Goal: Use online tool/utility: Utilize a website feature to perform a specific function

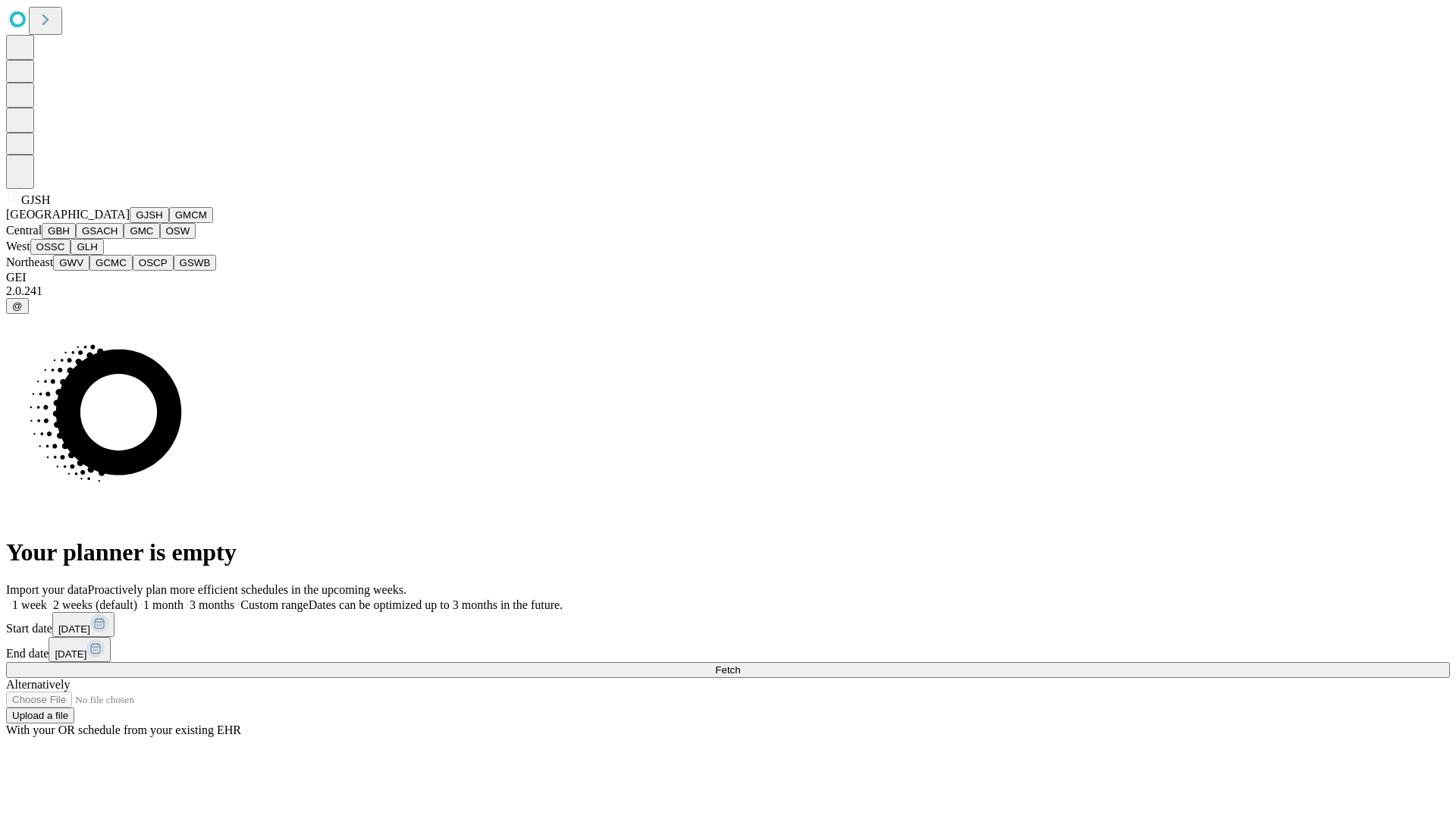
click at [129, 223] on button "GJSH" at bounding box center [149, 215] width 39 height 16
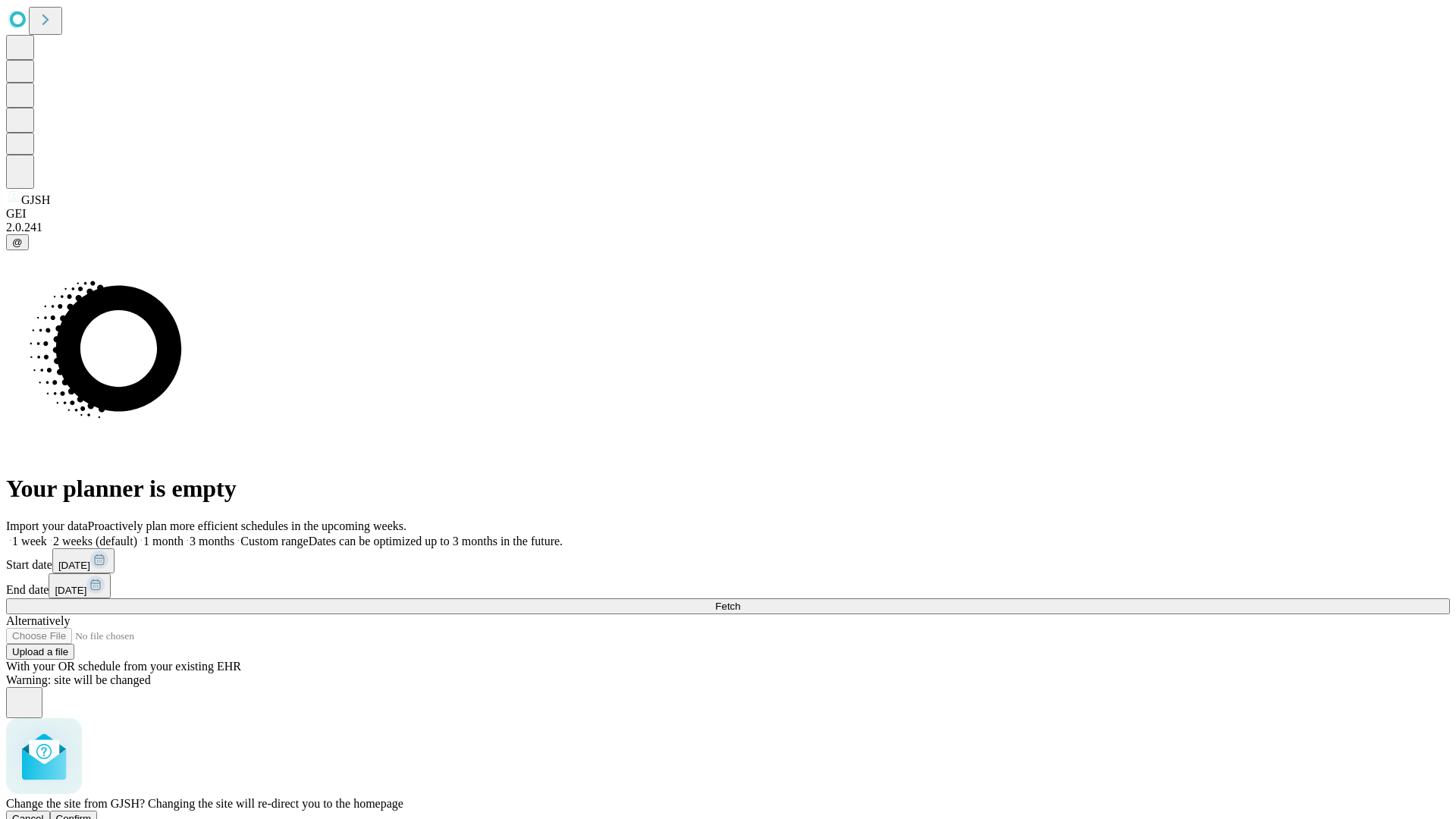
click at [92, 813] on span "Confirm" at bounding box center [74, 818] width 35 height 12
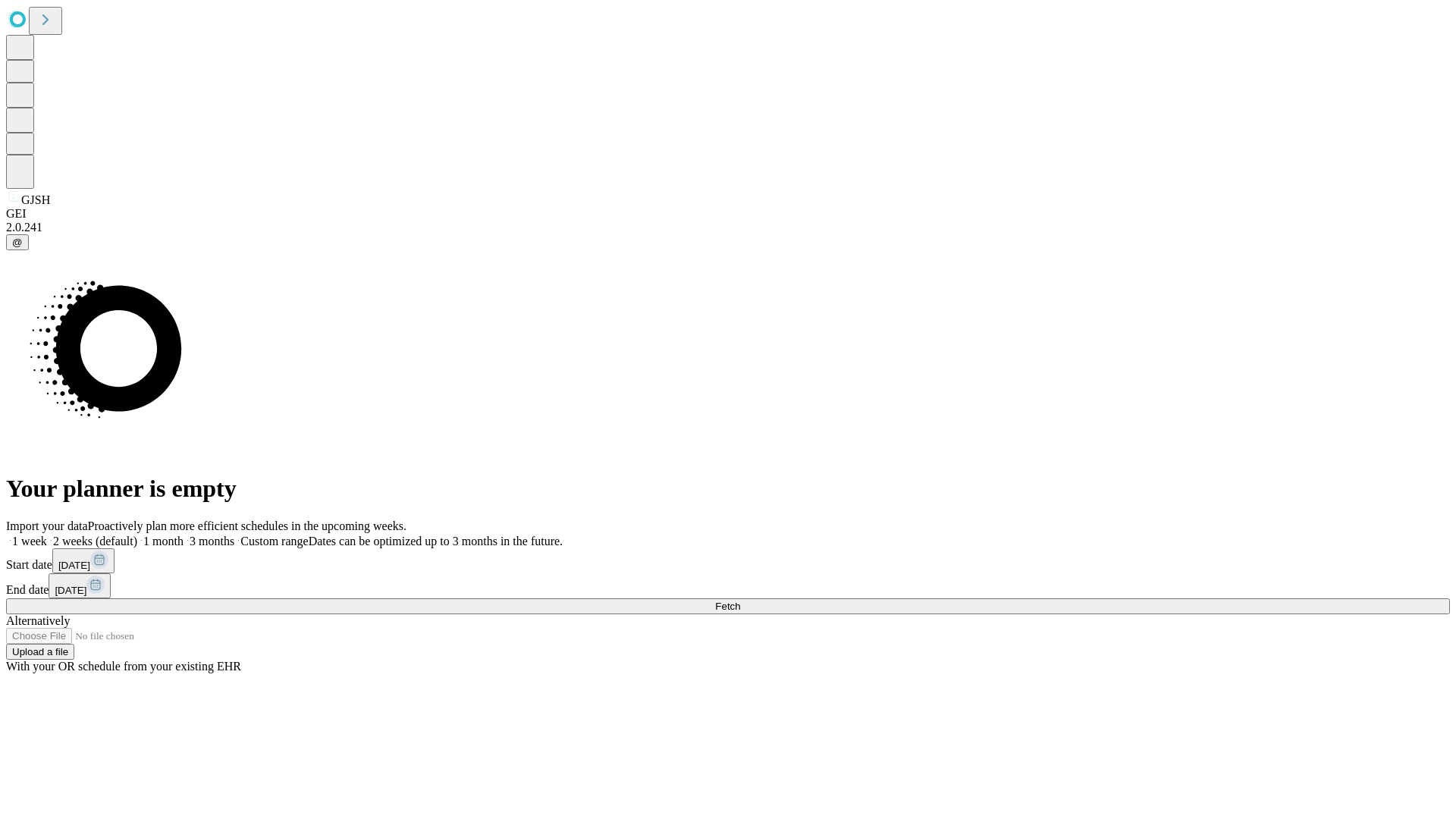
click at [183, 535] on label "1 month" at bounding box center [160, 541] width 46 height 13
click at [741, 600] on span "Fetch" at bounding box center [728, 606] width 25 height 12
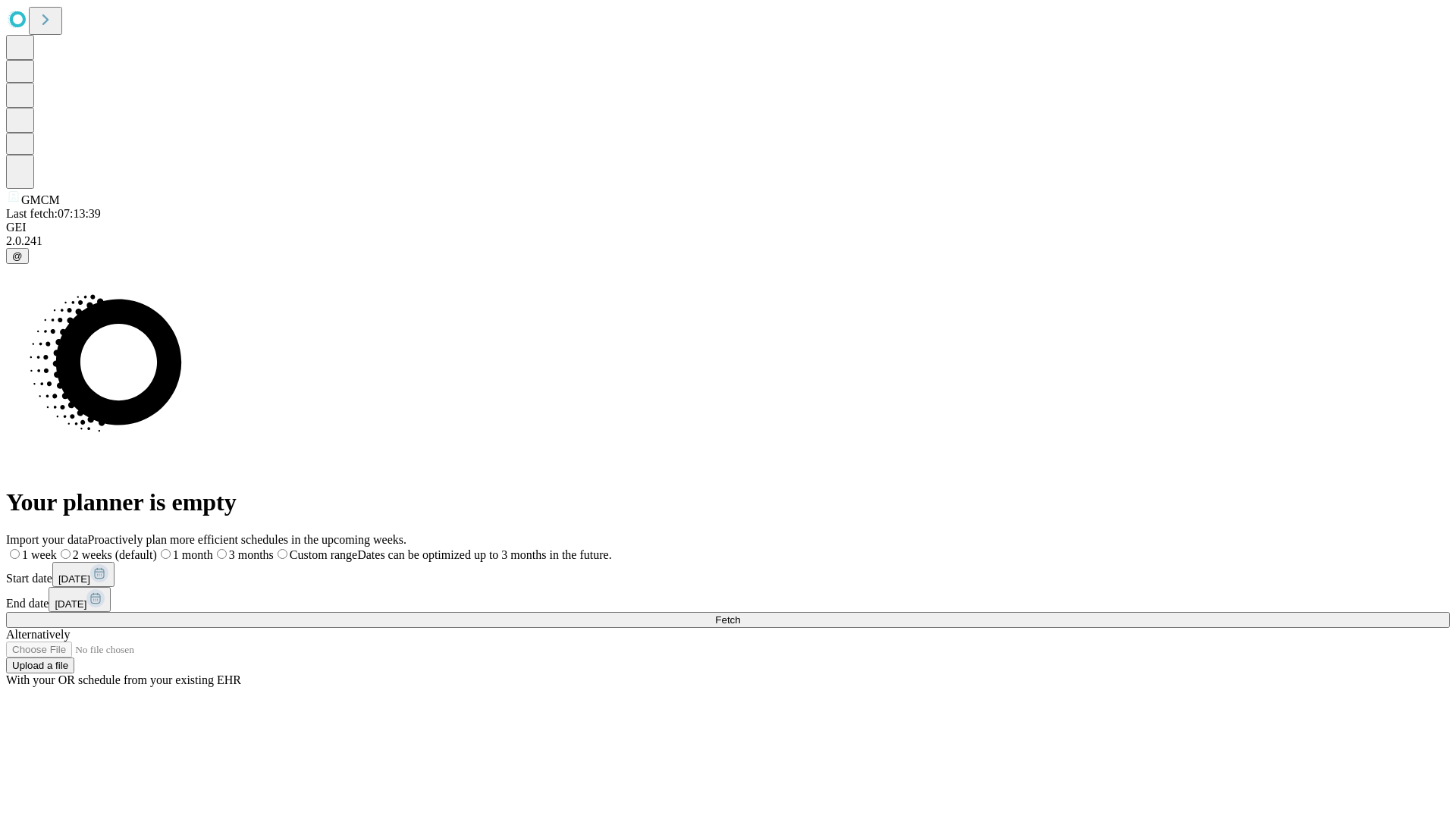
click at [213, 549] on label "1 month" at bounding box center [185, 555] width 56 height 13
click at [741, 614] on span "Fetch" at bounding box center [728, 620] width 25 height 12
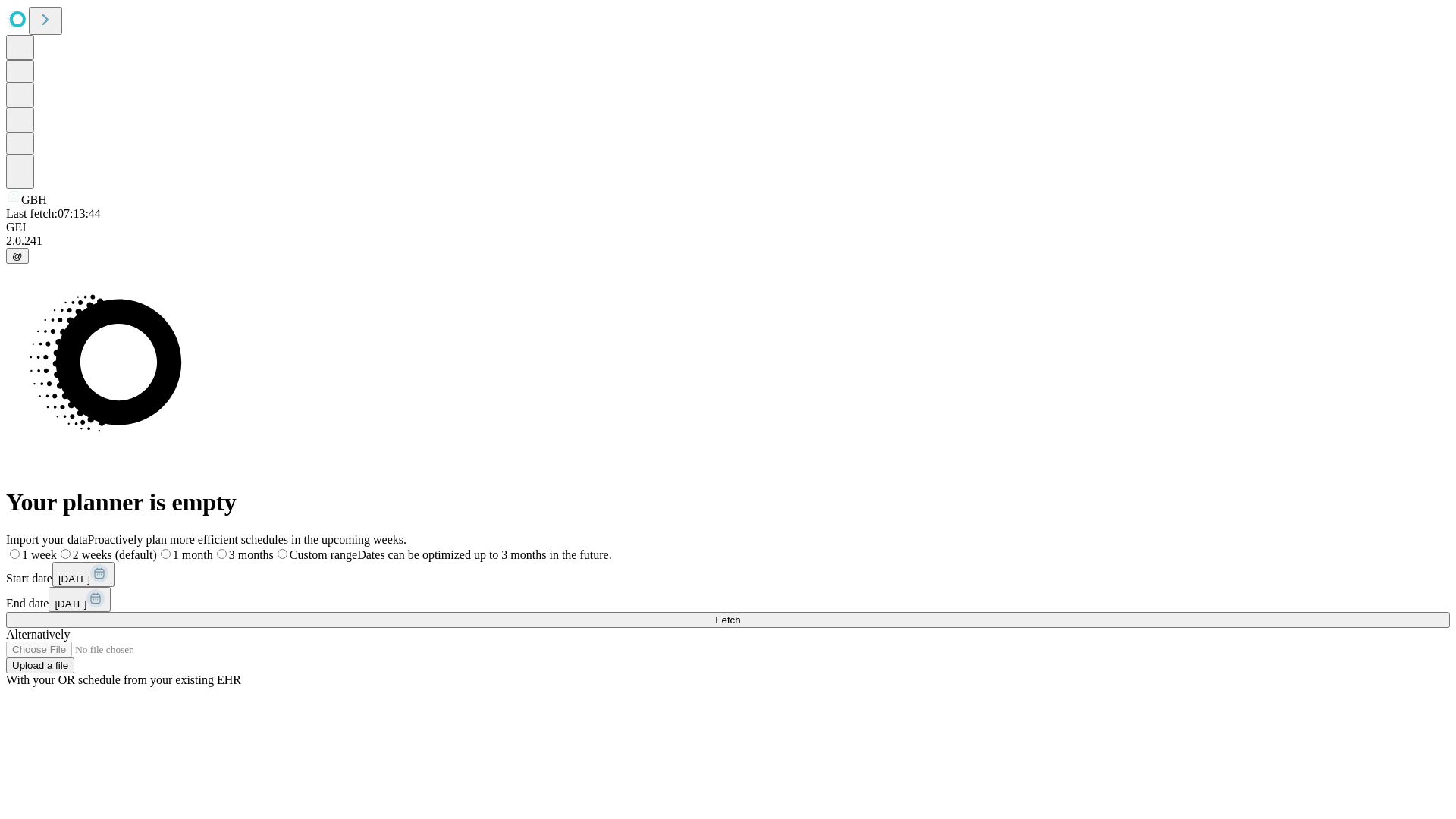
click at [213, 549] on label "1 month" at bounding box center [185, 555] width 56 height 13
click at [741, 614] on span "Fetch" at bounding box center [728, 620] width 25 height 12
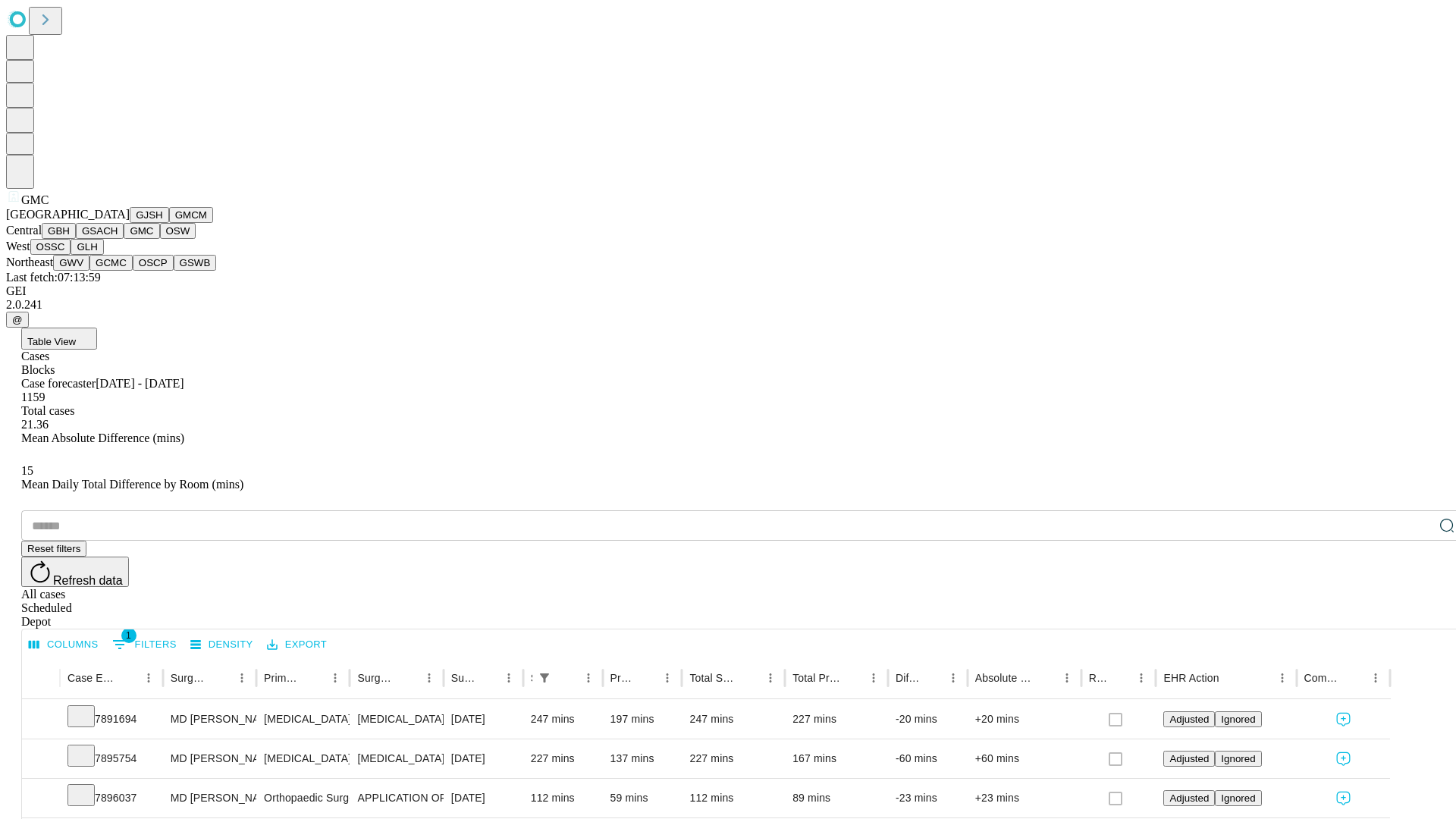
click at [160, 239] on button "OSW" at bounding box center [178, 231] width 36 height 16
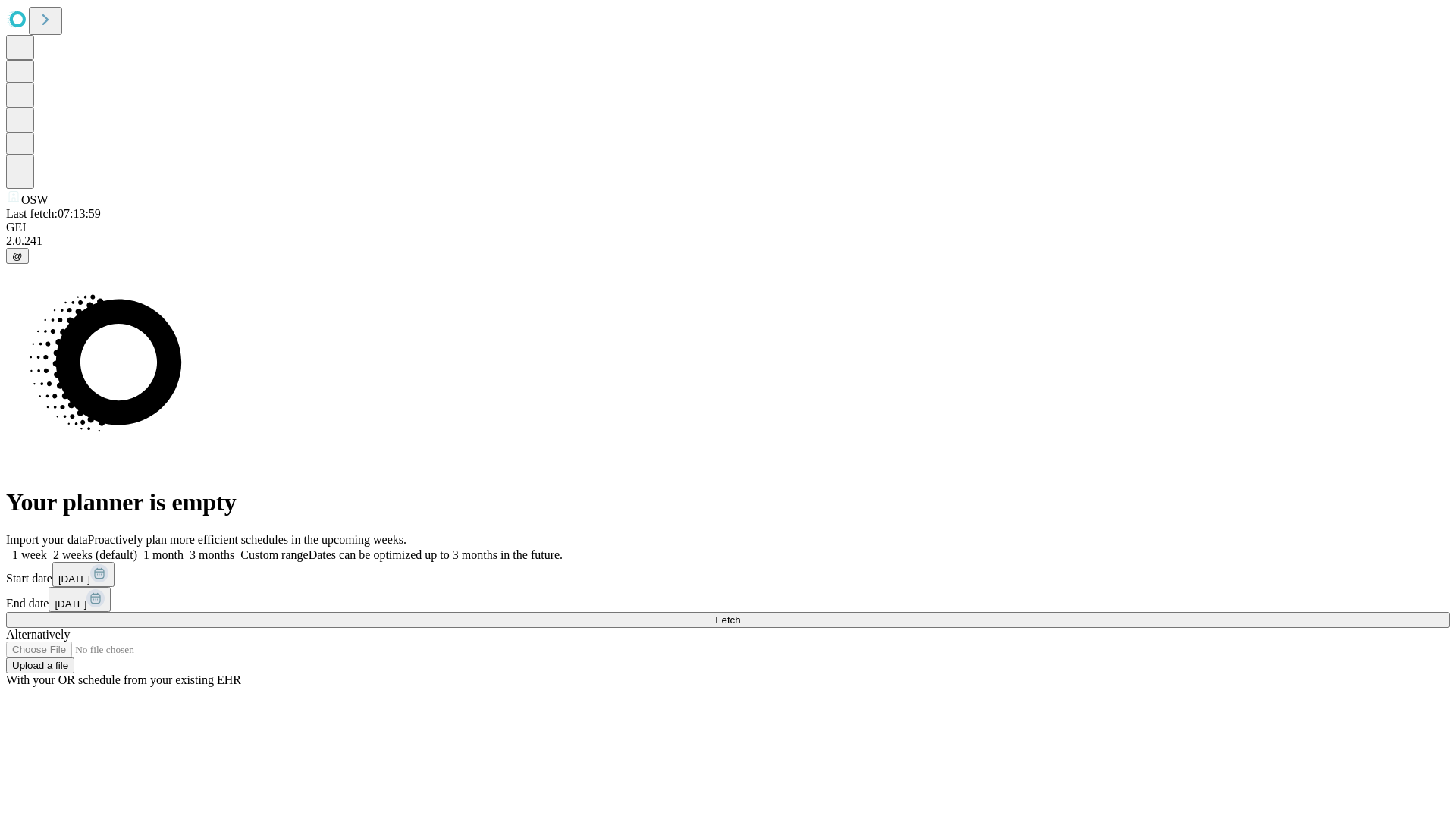
click at [741, 614] on span "Fetch" at bounding box center [728, 620] width 25 height 12
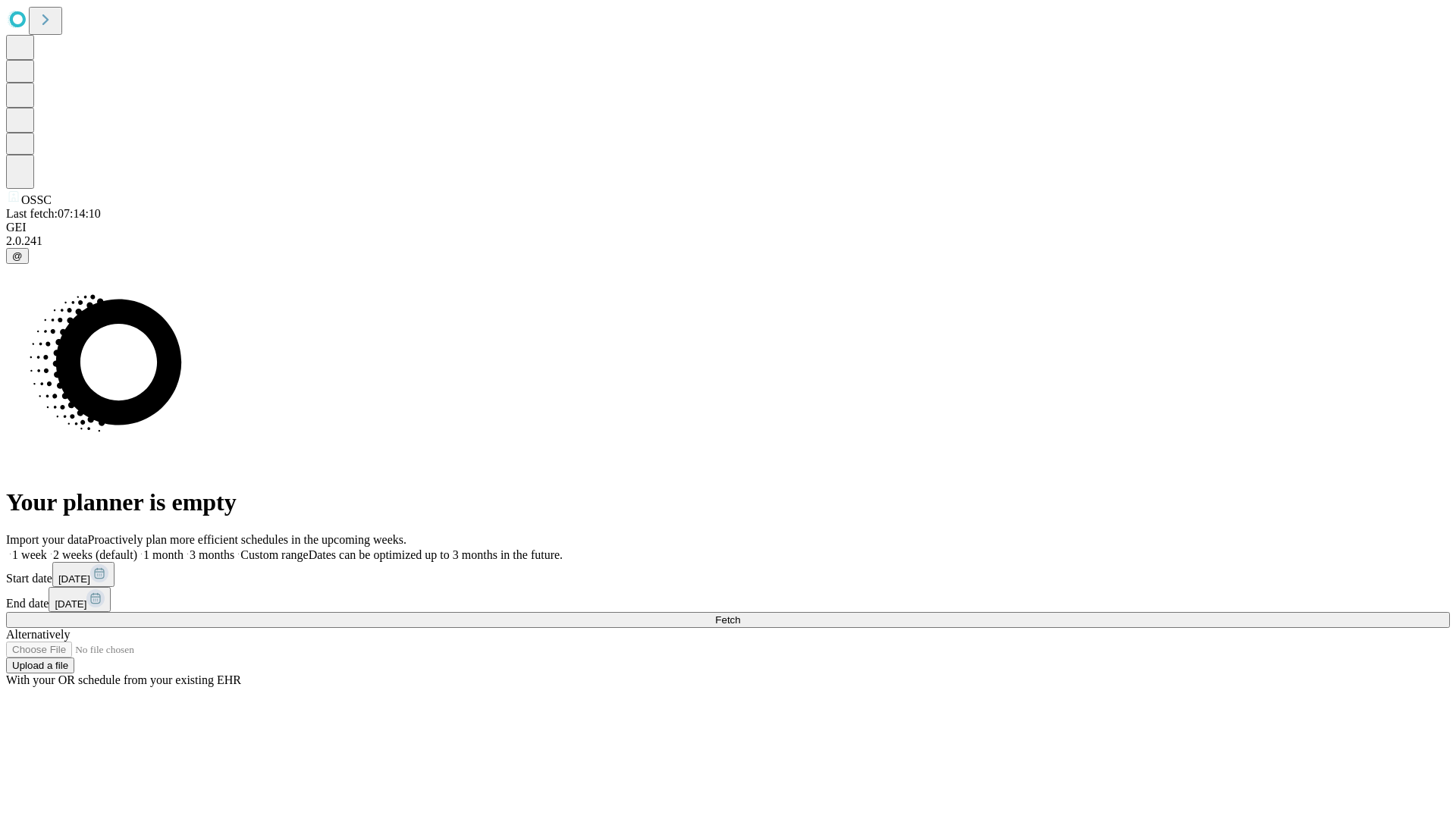
click at [183, 549] on label "1 month" at bounding box center [160, 555] width 46 height 13
click at [741, 614] on span "Fetch" at bounding box center [728, 620] width 25 height 12
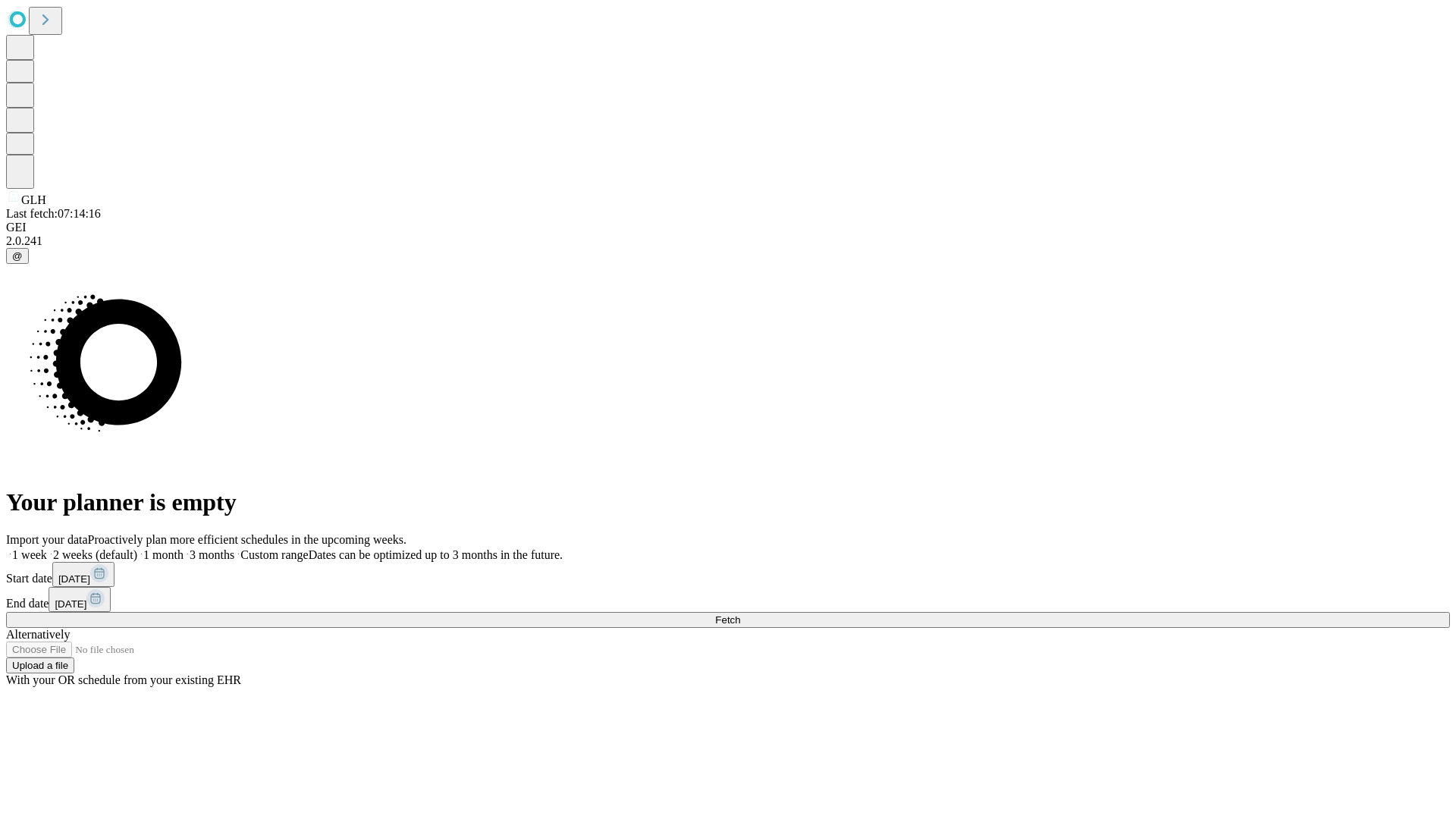
click at [183, 549] on label "1 month" at bounding box center [160, 555] width 46 height 13
click at [741, 614] on span "Fetch" at bounding box center [728, 620] width 25 height 12
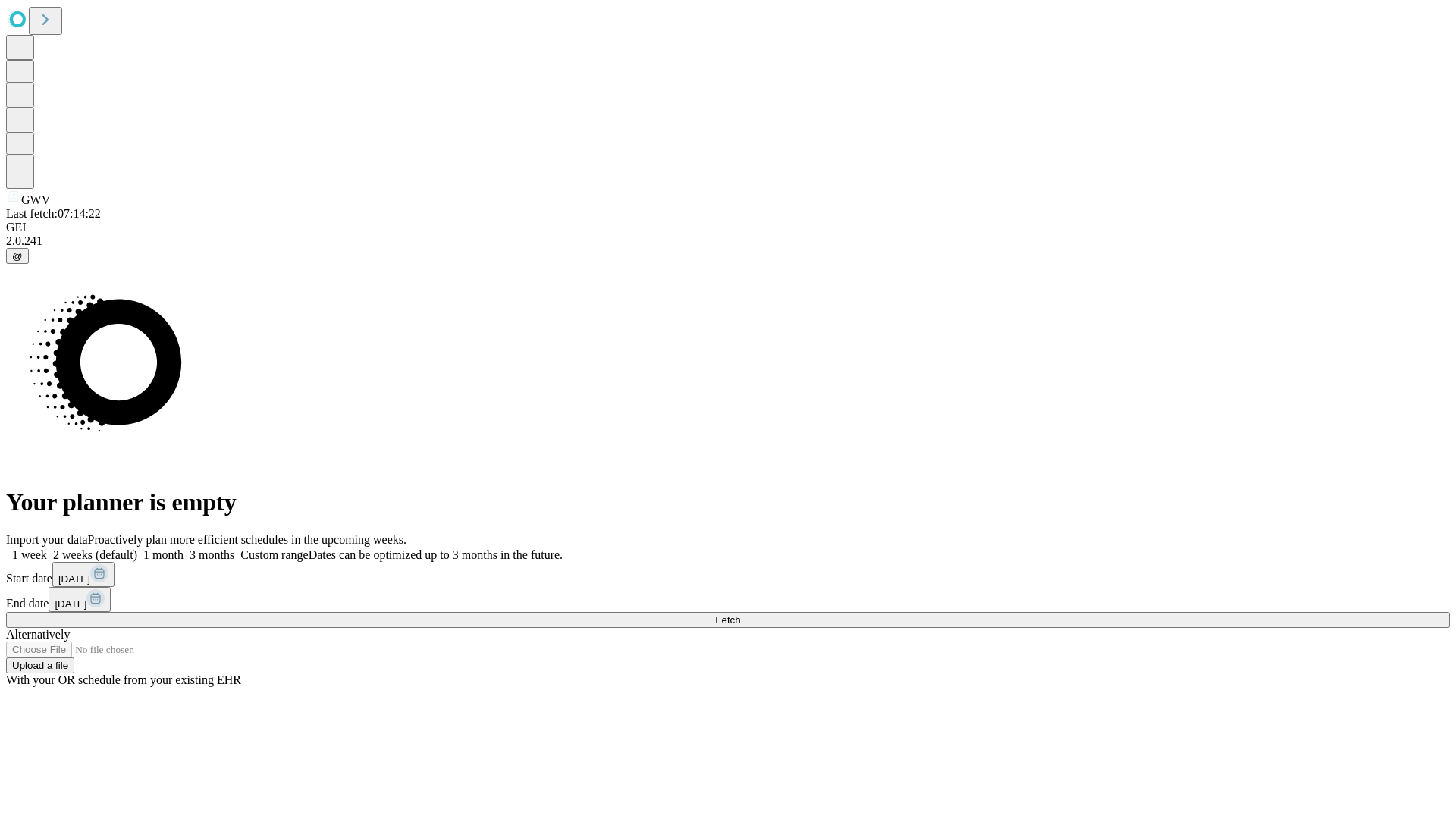
click at [741, 614] on span "Fetch" at bounding box center [728, 620] width 25 height 12
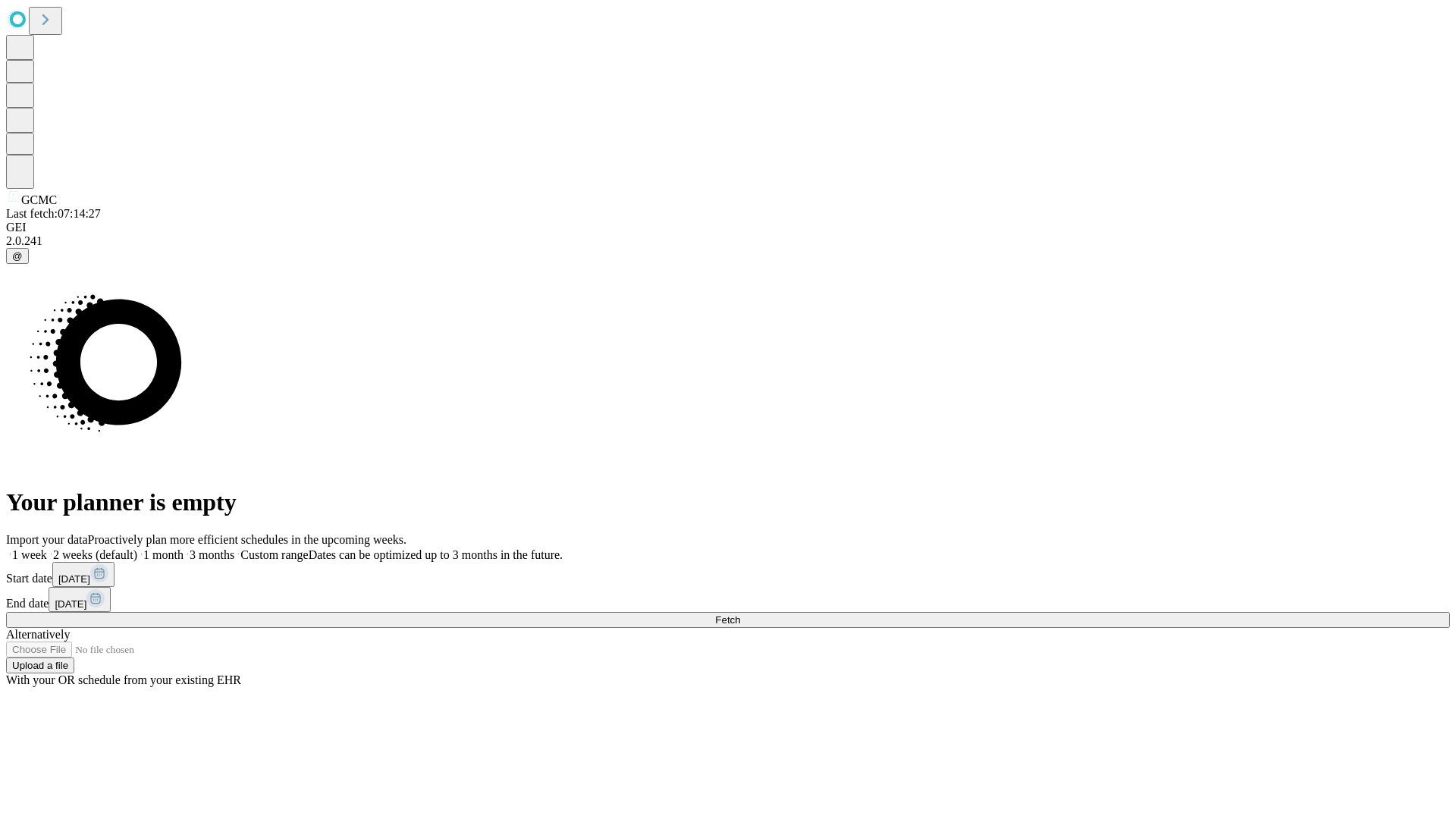
click at [741, 614] on span "Fetch" at bounding box center [728, 620] width 25 height 12
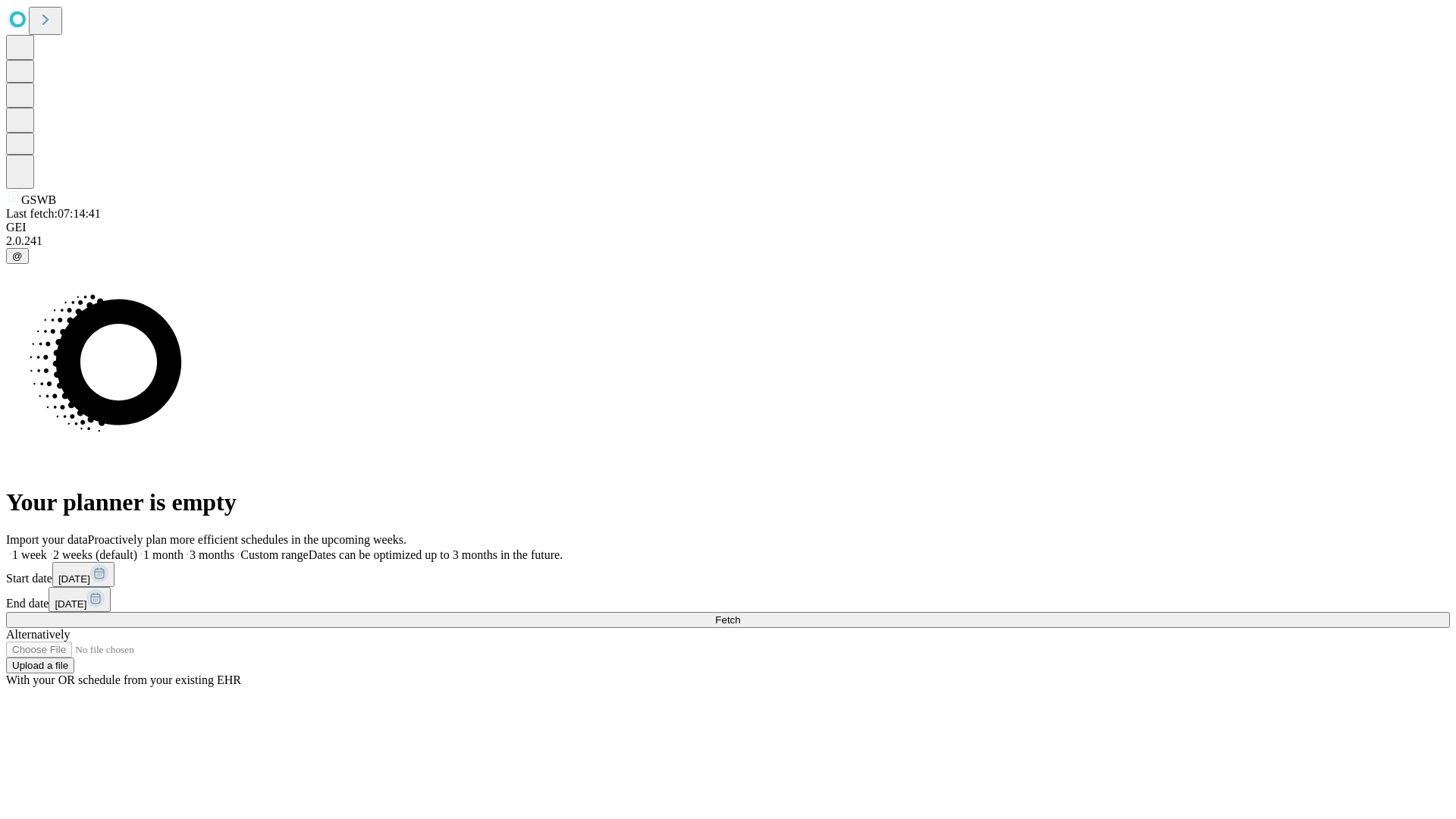
click at [741, 614] on span "Fetch" at bounding box center [728, 620] width 25 height 12
